Goal: Find contact information: Find contact information

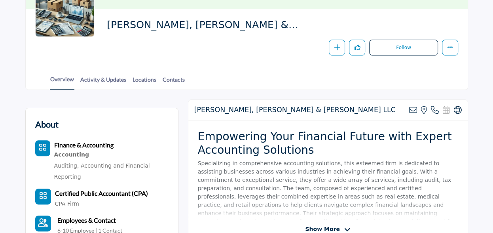
scroll to position [158, 0]
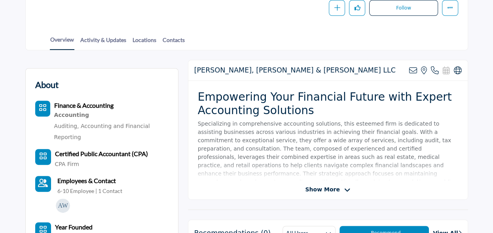
click at [321, 187] on span "Show More" at bounding box center [322, 189] width 34 height 8
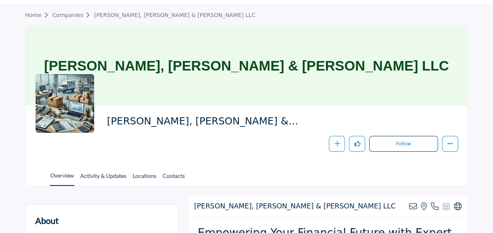
scroll to position [0, 0]
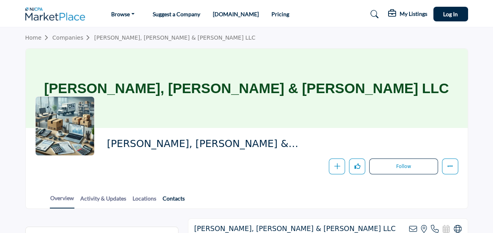
click at [175, 198] on link "Contacts" at bounding box center [173, 201] width 23 height 14
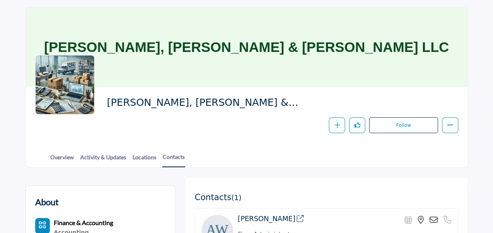
scroll to position [40, 0]
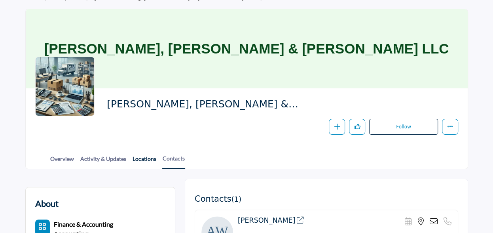
click at [145, 162] on link "Locations" at bounding box center [144, 161] width 25 height 14
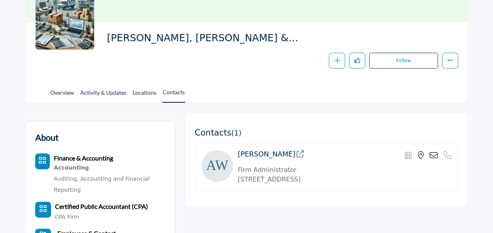
scroll to position [119, 0]
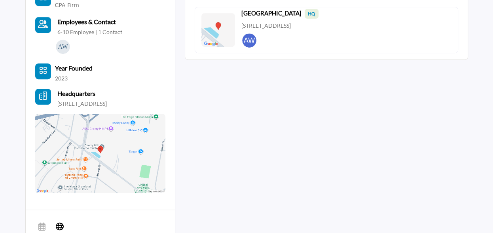
scroll to position [317, 0]
drag, startPoint x: 55, startPoint y: 103, endPoint x: 95, endPoint y: 108, distance: 40.4
click at [95, 108] on div "Headquarters 1800 Chapel Ave W, Cherry Hill, NJ 08002 4605, USA" at bounding box center [100, 98] width 130 height 19
copy p "[STREET_ADDRESS]"
